Goal: Check status: Check status

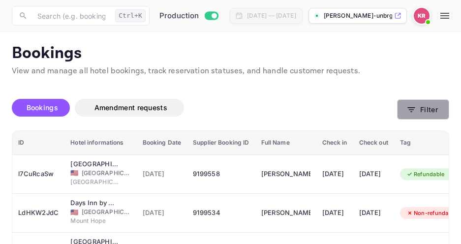
click at [417, 111] on icon "button" at bounding box center [412, 110] width 10 height 10
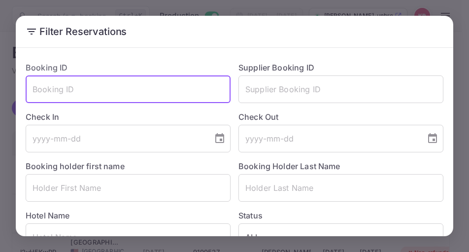
click at [44, 94] on input "text" at bounding box center [128, 89] width 205 height 28
paste input "o7SALlY1O"
click at [32, 90] on input "o7SALlY1O" at bounding box center [128, 89] width 205 height 28
click at [77, 88] on input "o7SALlY1O" at bounding box center [128, 89] width 205 height 28
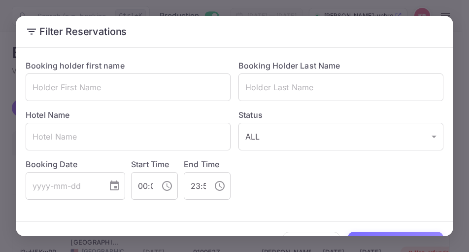
scroll to position [127, 0]
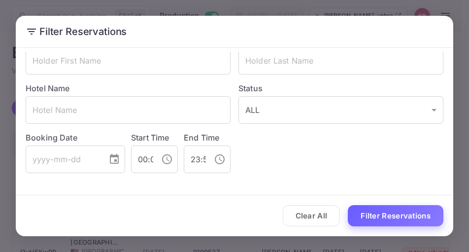
type input "o7SALlY1O"
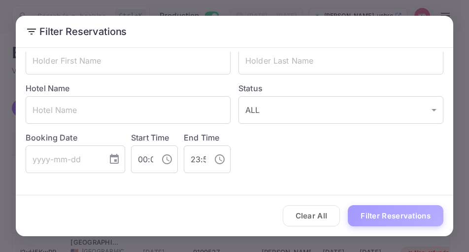
click at [397, 209] on button "Filter Reservations" at bounding box center [396, 215] width 96 height 21
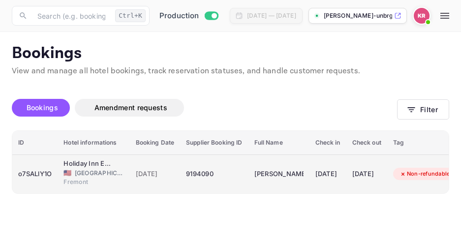
click at [98, 170] on span "[GEOGRAPHIC_DATA]" at bounding box center [99, 173] width 49 height 9
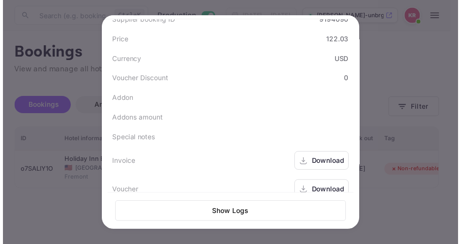
scroll to position [366, 0]
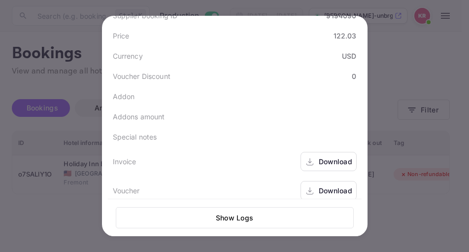
click at [395, 49] on div at bounding box center [234, 126] width 469 height 252
